Goal: Obtain resource: Download file/media

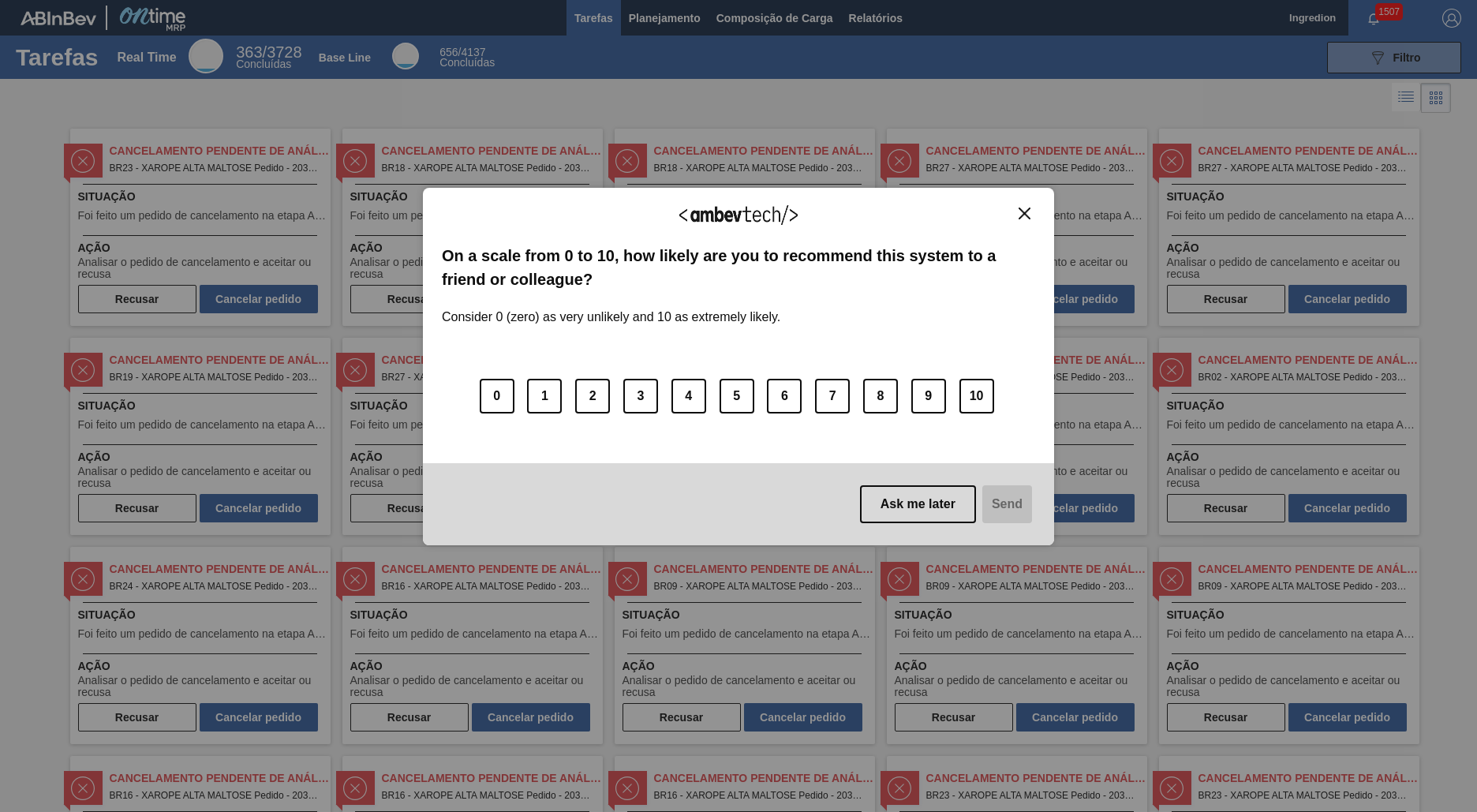
click at [1024, 213] on img "Close" at bounding box center [1024, 213] width 12 height 12
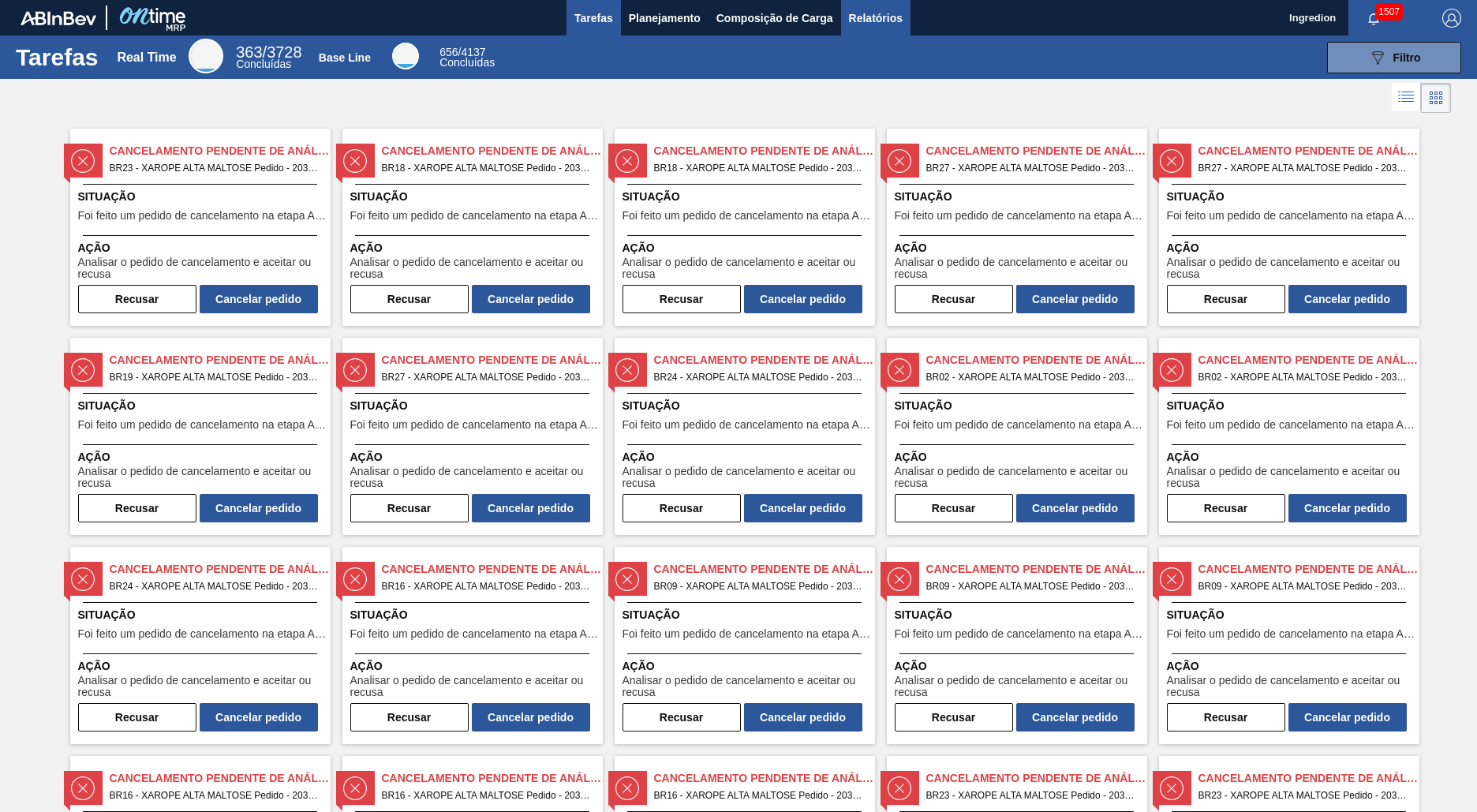
click at [874, 18] on span "Relatórios" at bounding box center [875, 18] width 53 height 19
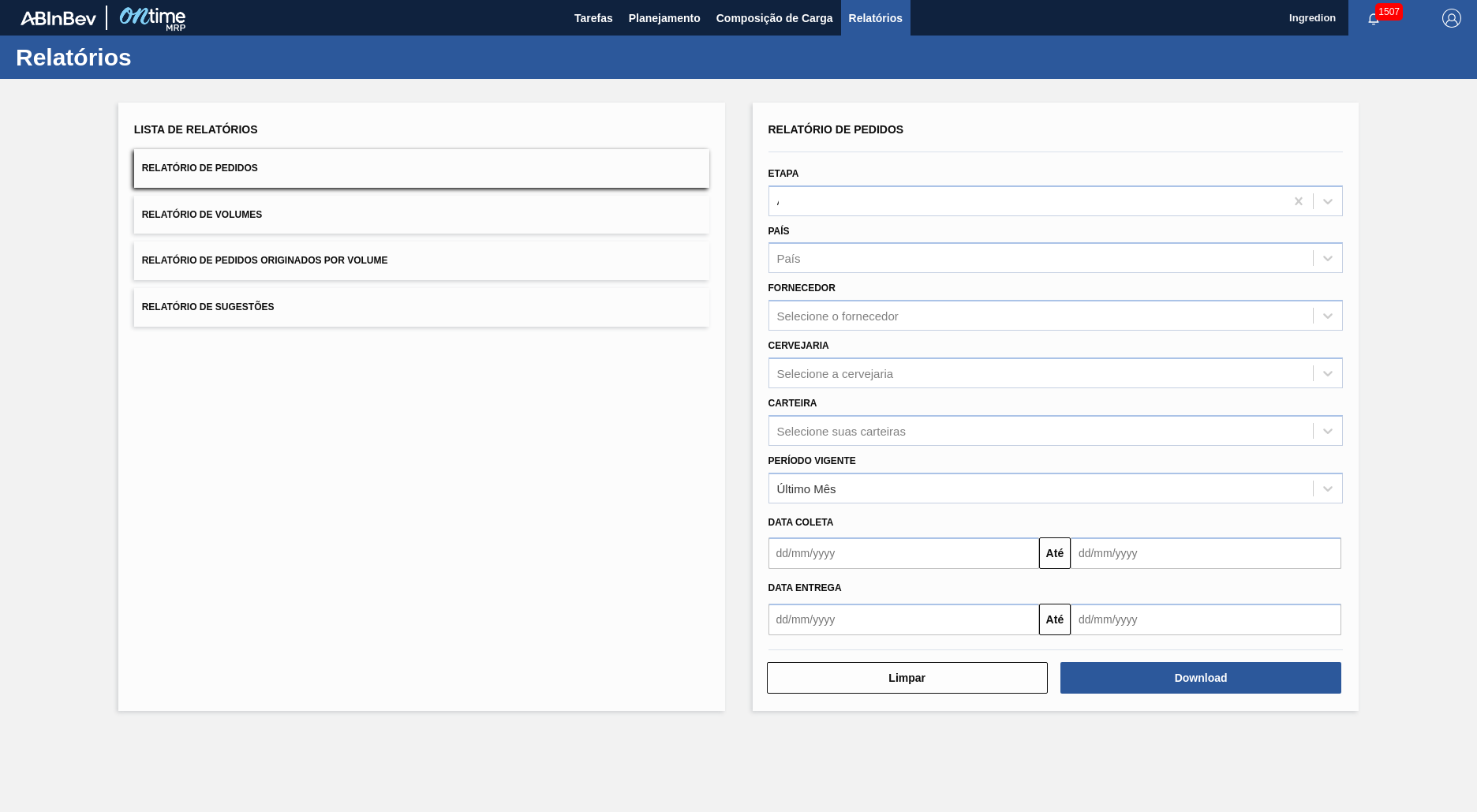
type input "Aguardando Faturamento"
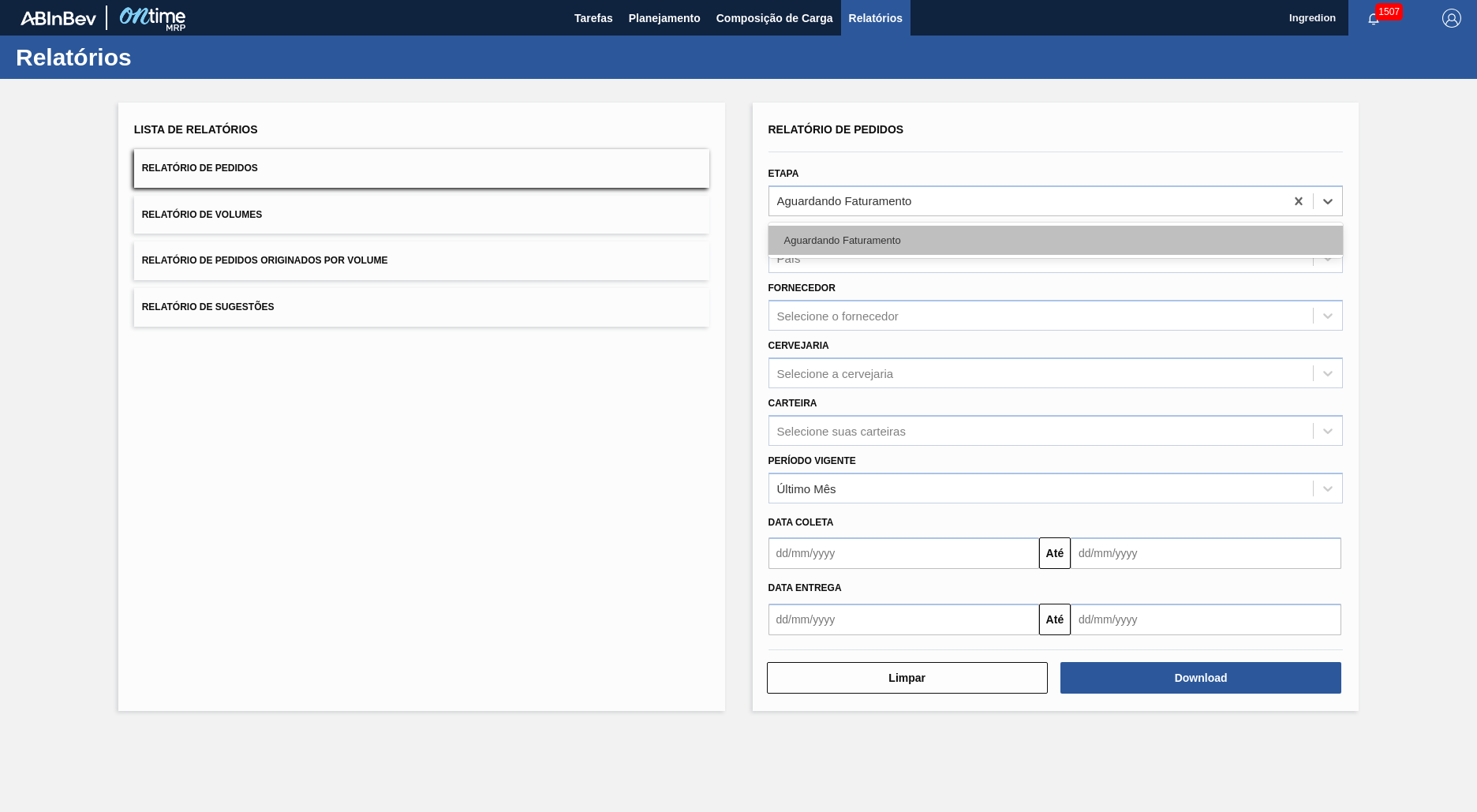
click at [1055, 239] on div "Aguardando Faturamento" at bounding box center [1056, 240] width 575 height 30
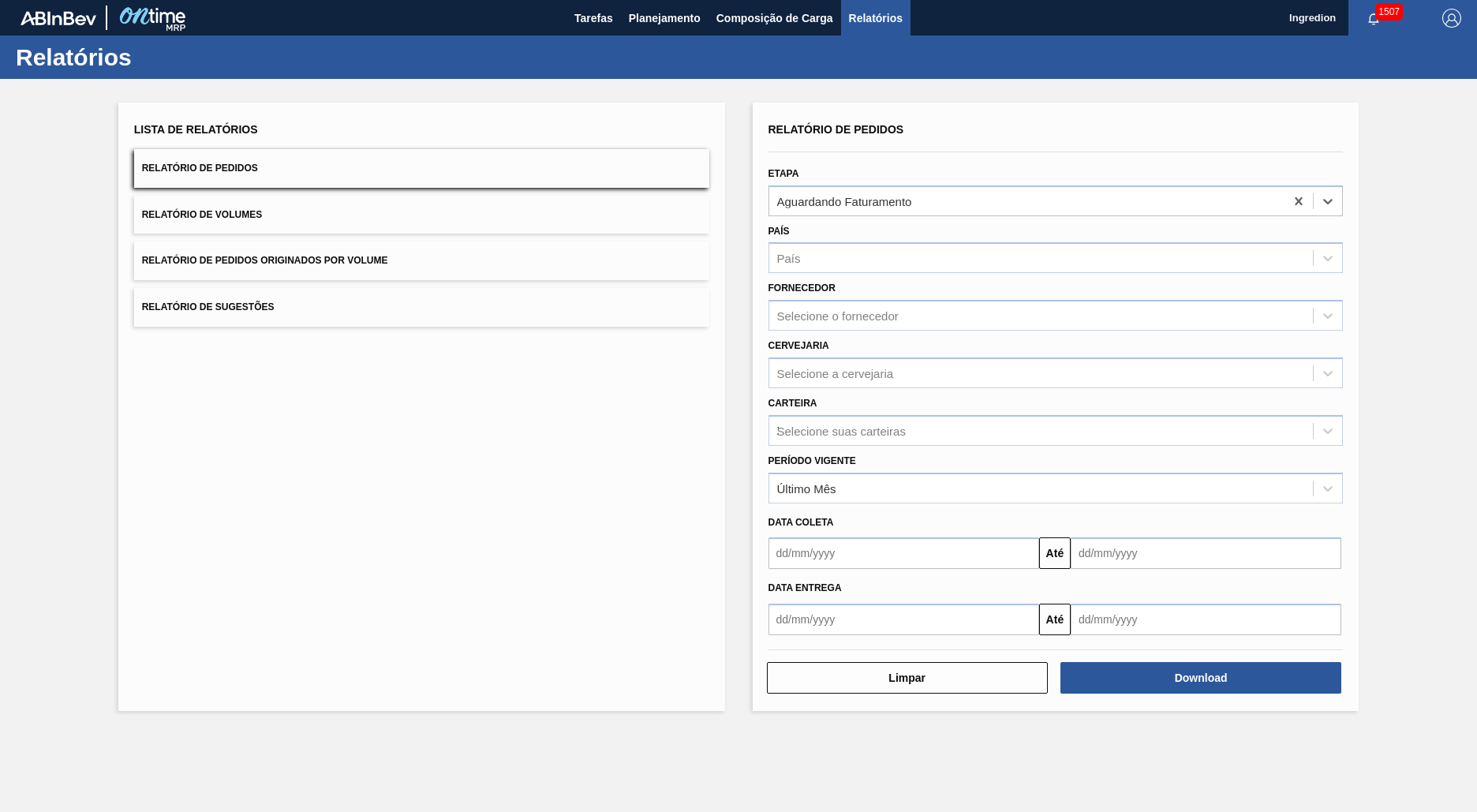
type input "Xarope"
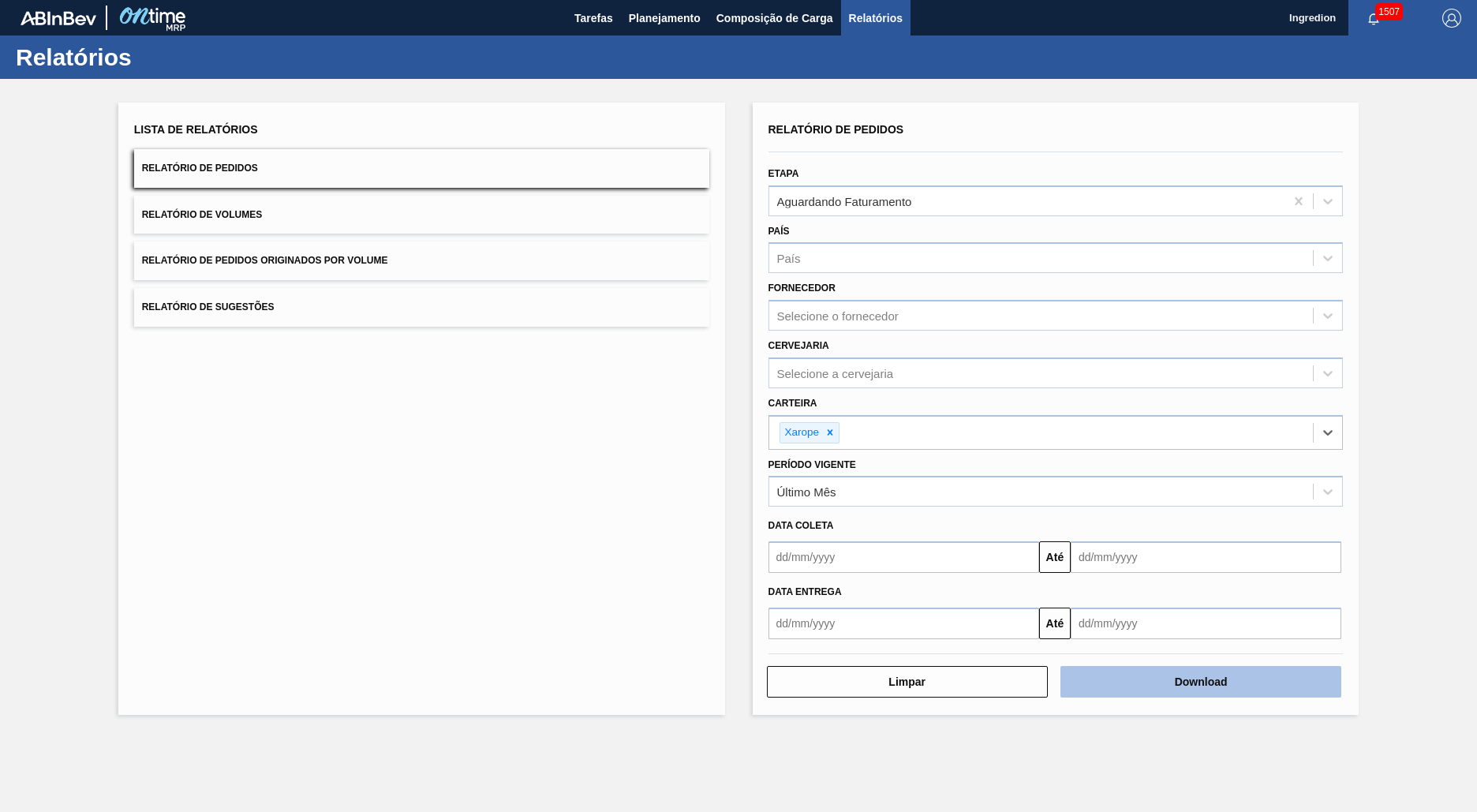
click at [1200, 682] on button "Download" at bounding box center [1200, 681] width 281 height 31
